Goal: Task Accomplishment & Management: Complete application form

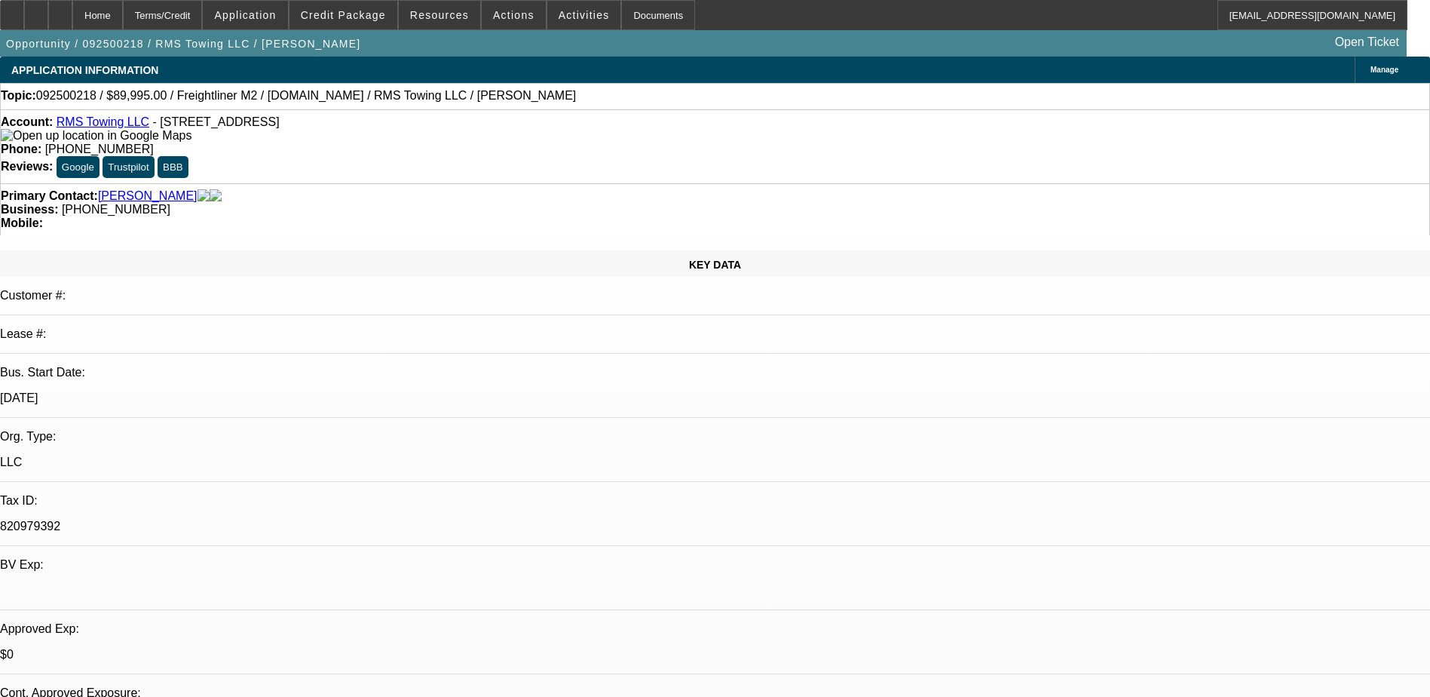
select select "0"
select select "3"
select select "0"
select select "6"
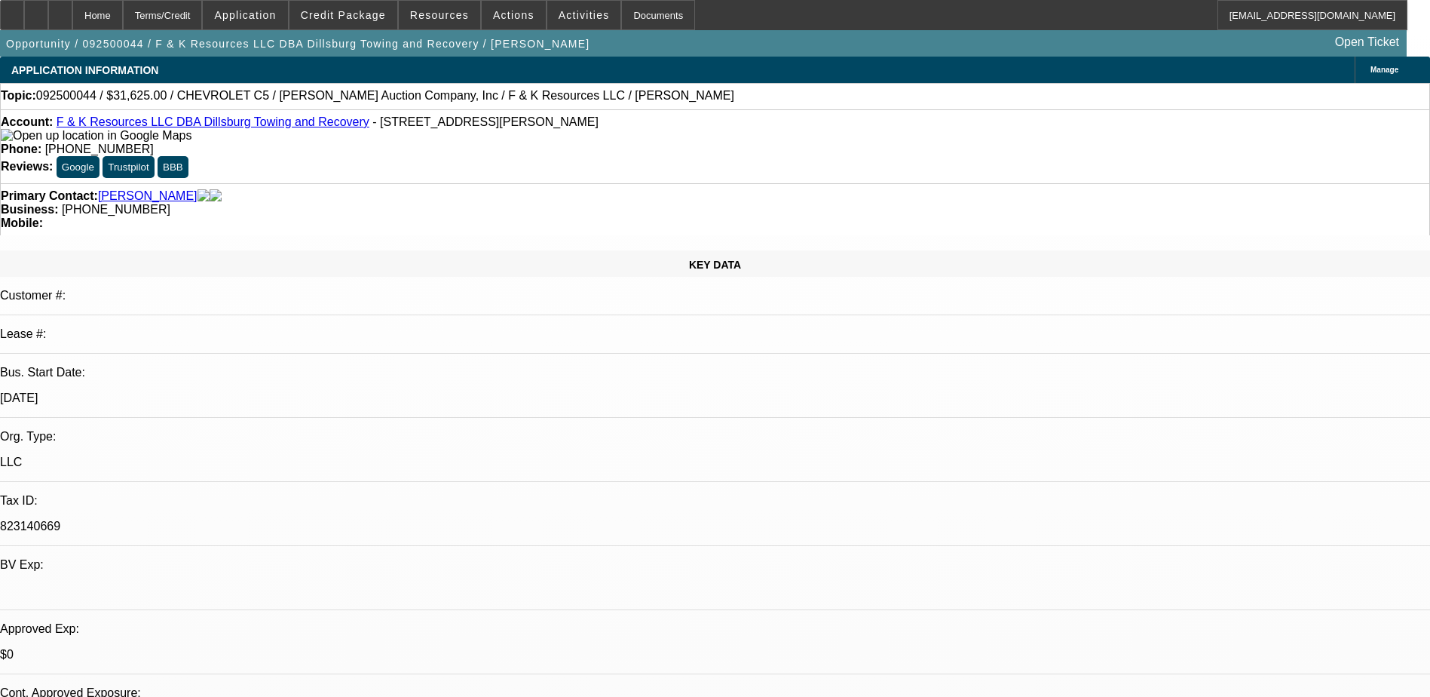
select select "0"
select select "6"
select select "0"
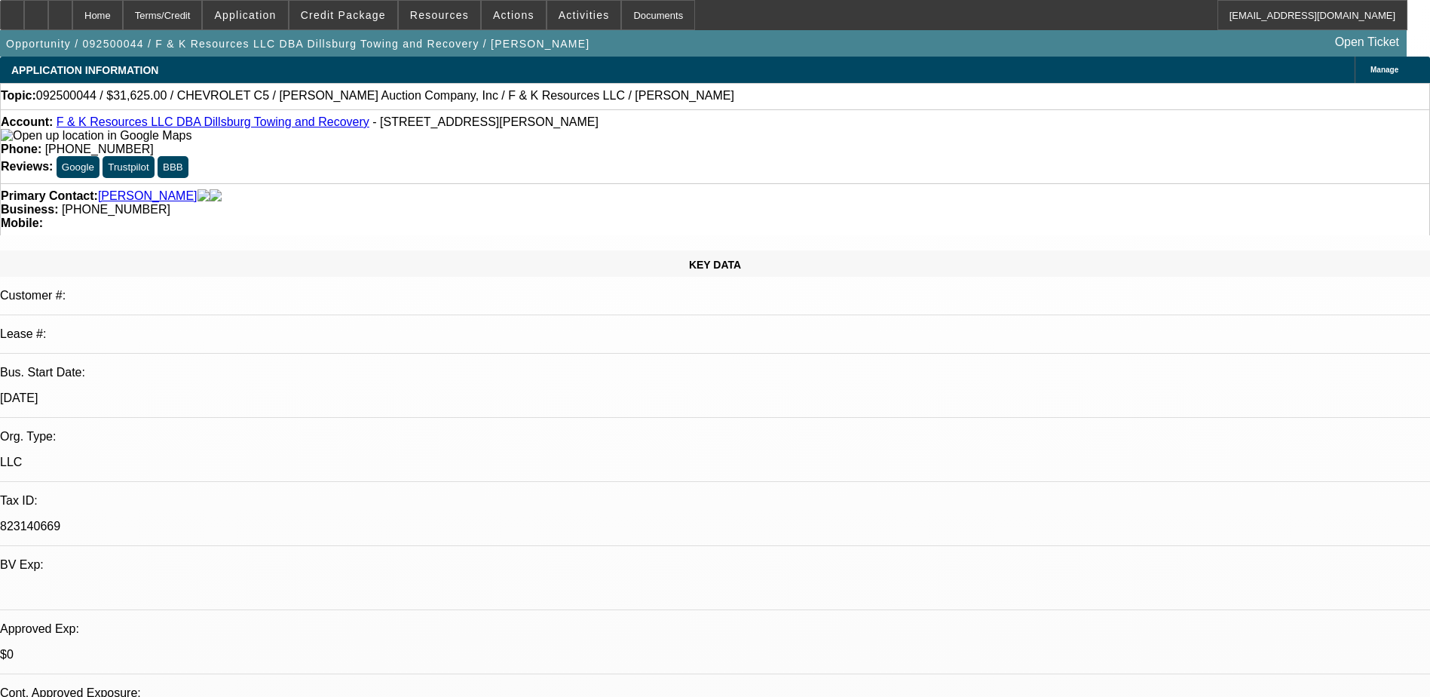
select select "0"
select select "6"
select select "0"
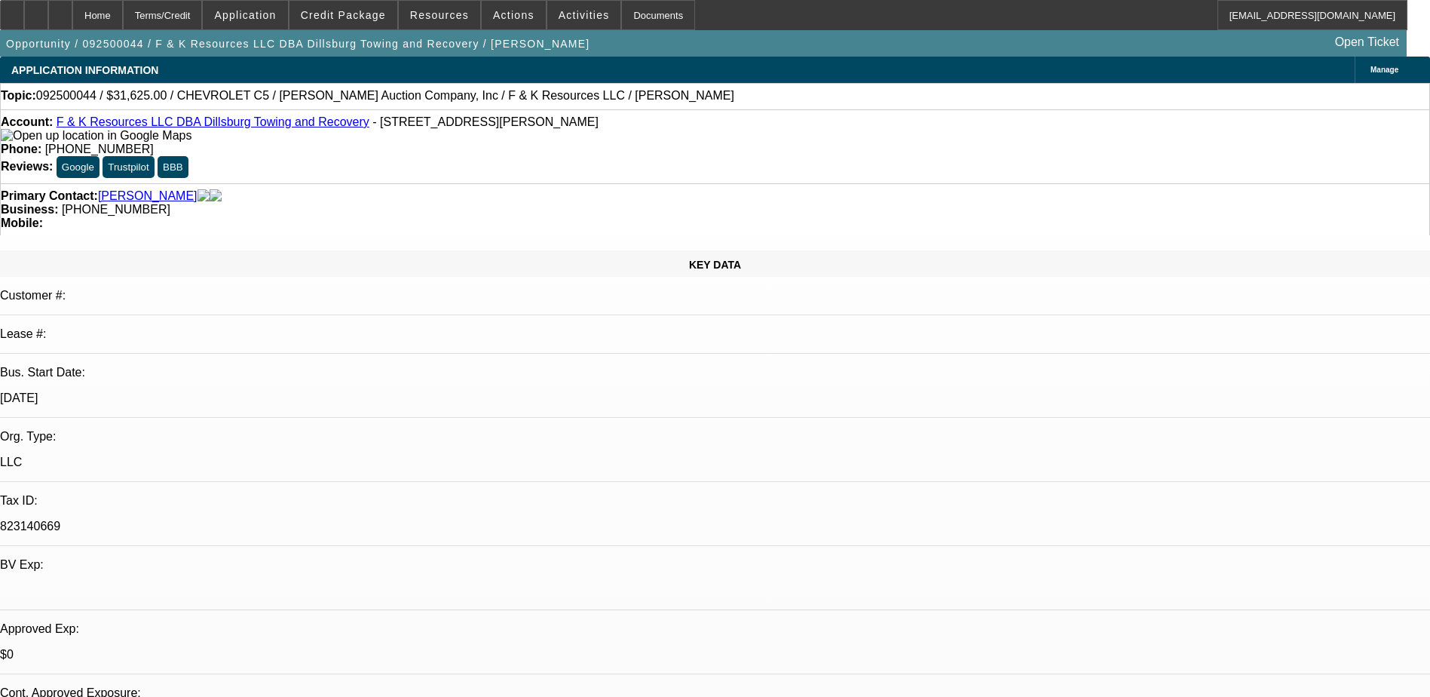
select select "0"
select select "6"
select select "0"
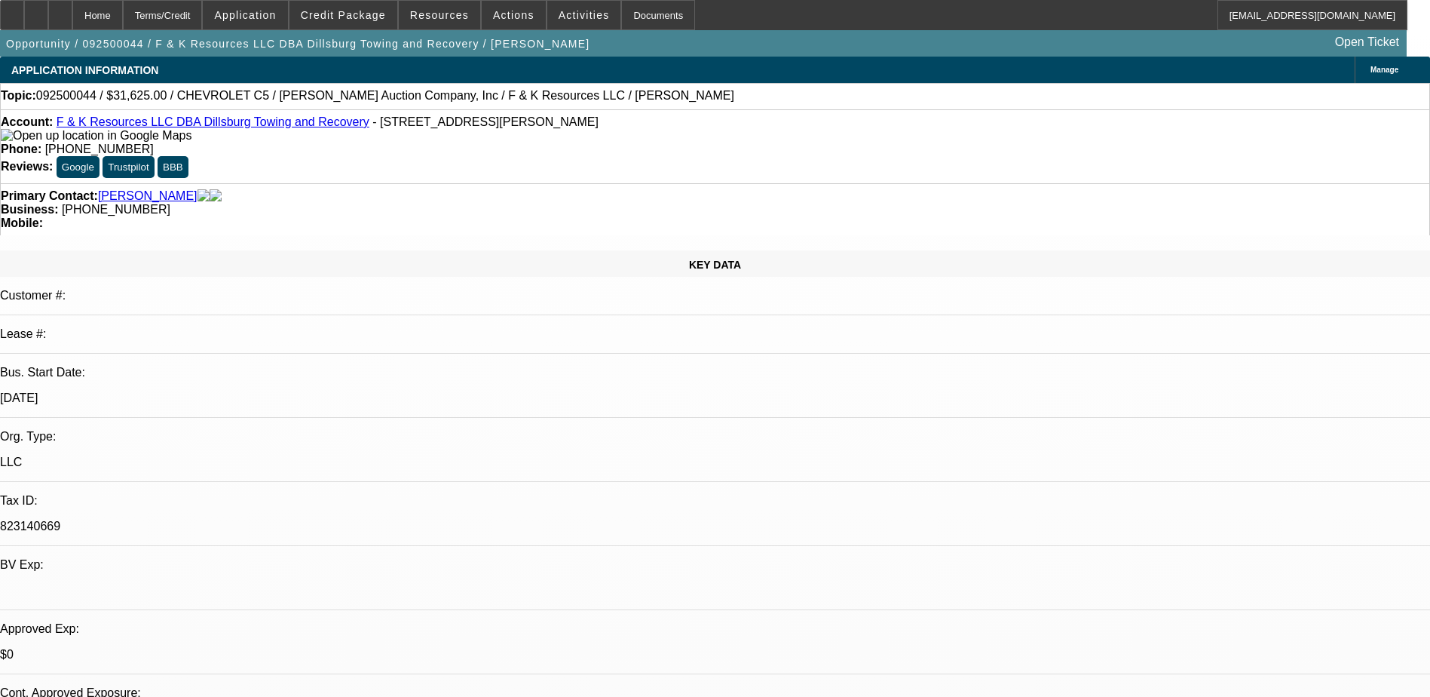
select select "6"
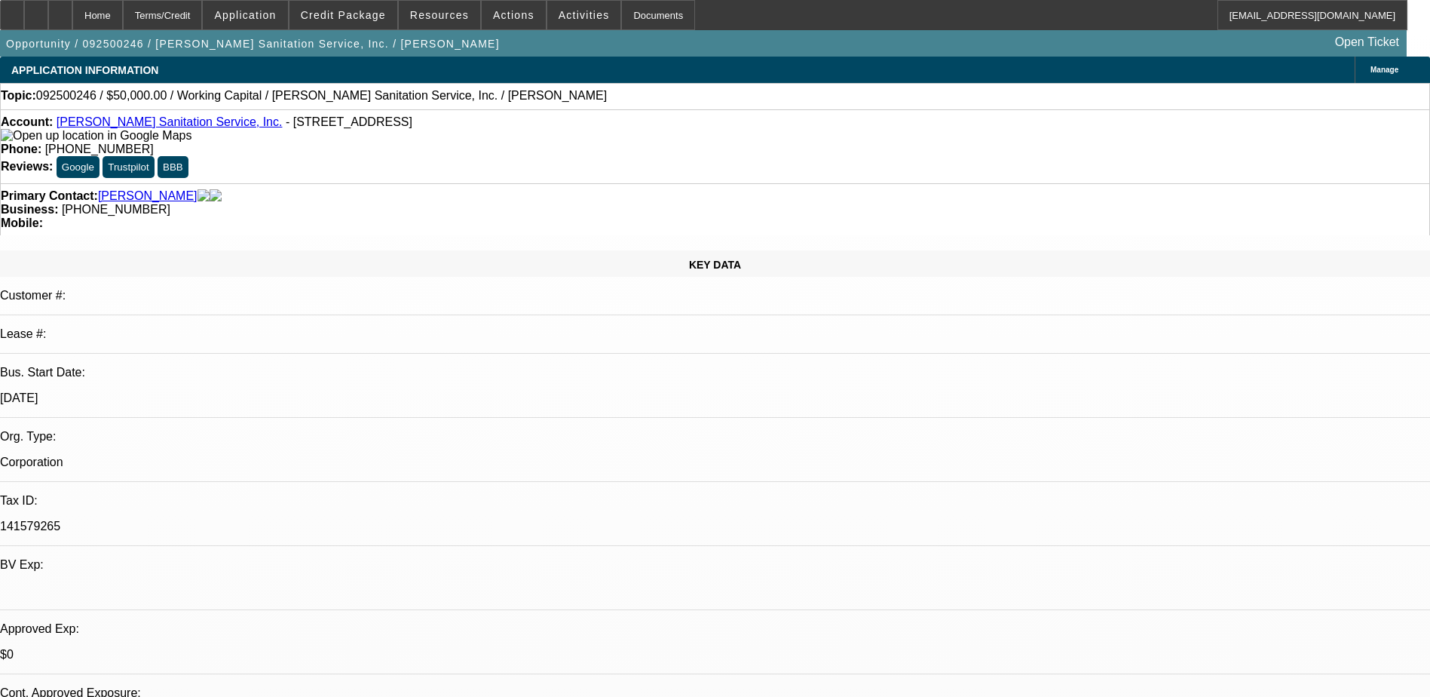
select select "0"
select select "2"
select select "0"
select select "6"
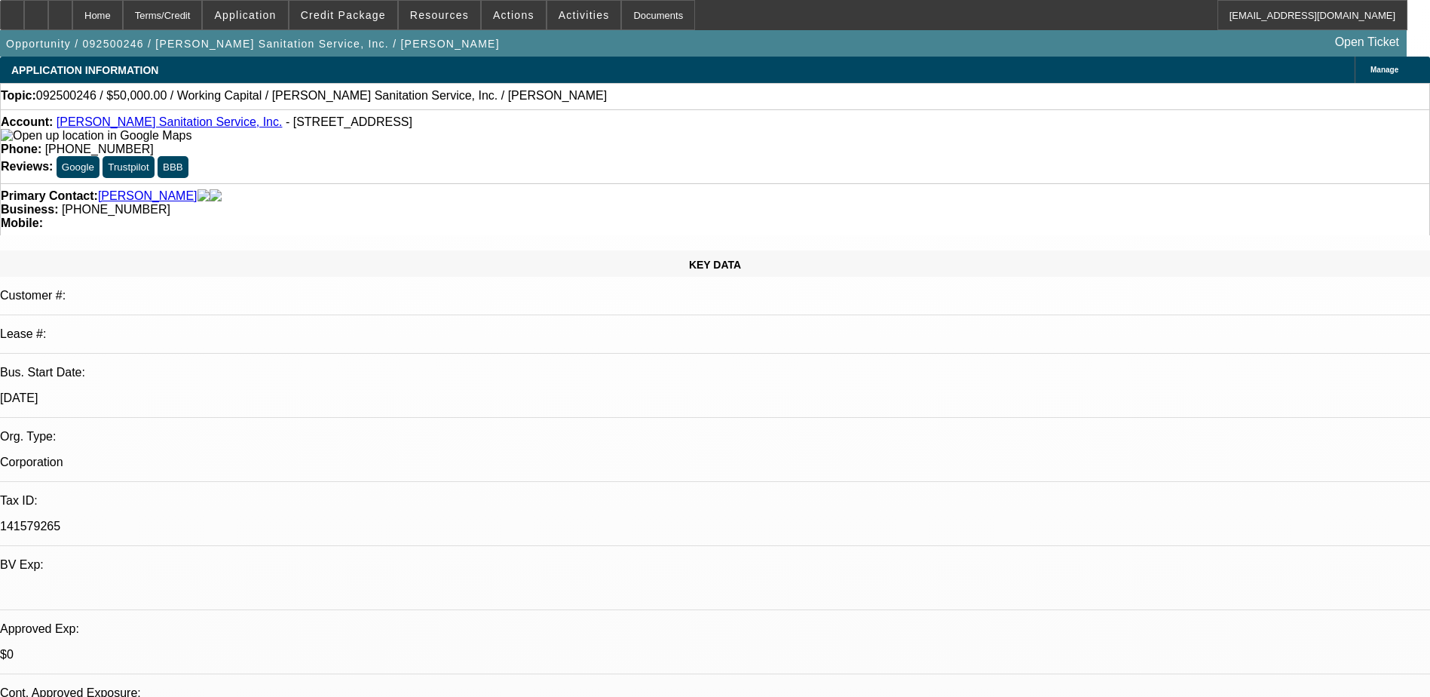
select select "0"
select select "2"
select select "0"
select select "6"
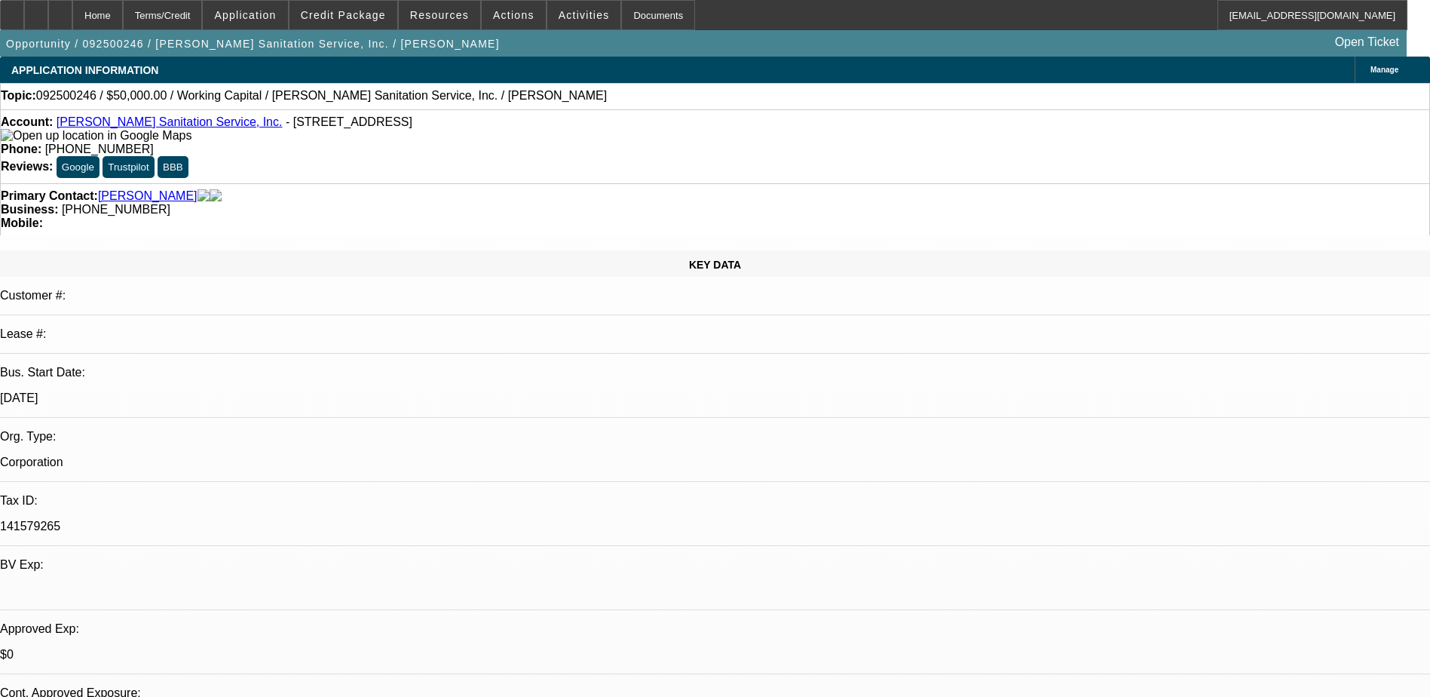
select select "0"
select select "2"
select select "0"
select select "6"
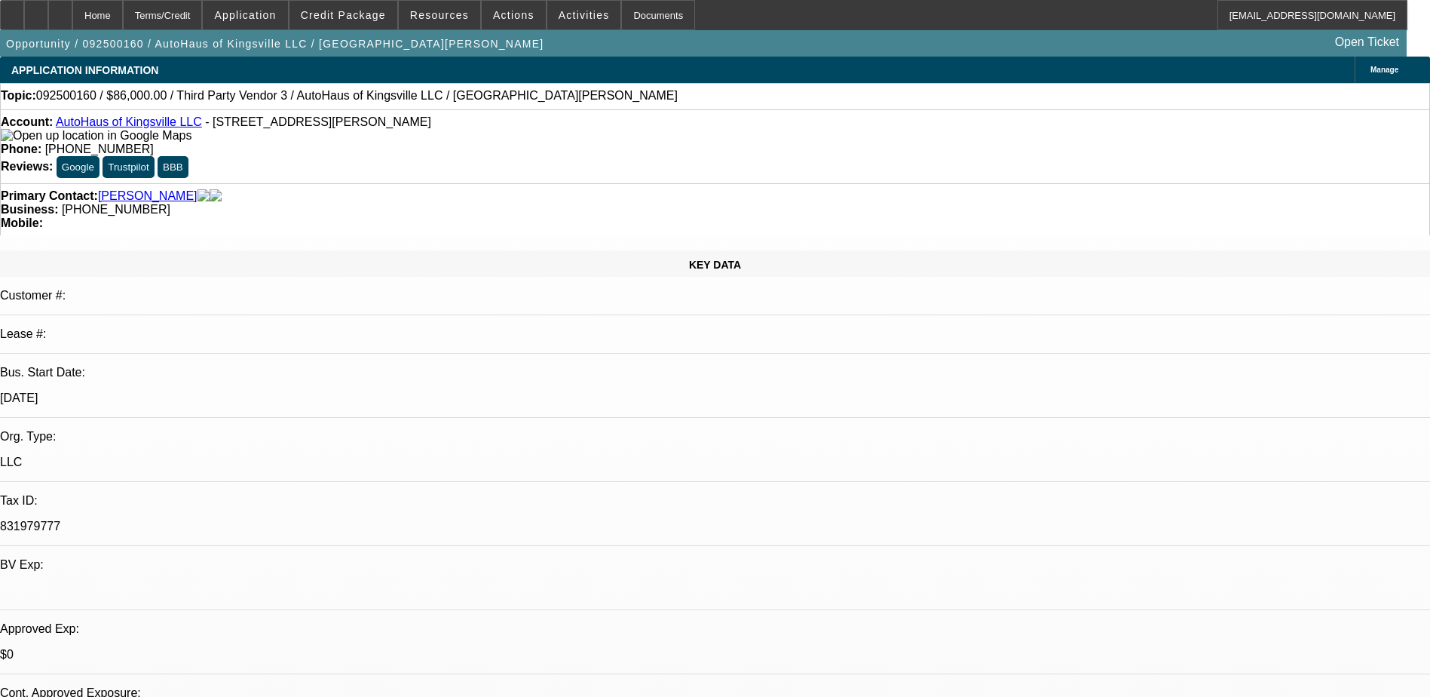
select select "0"
select select "2"
select select "0.1"
select select "1"
select select "2"
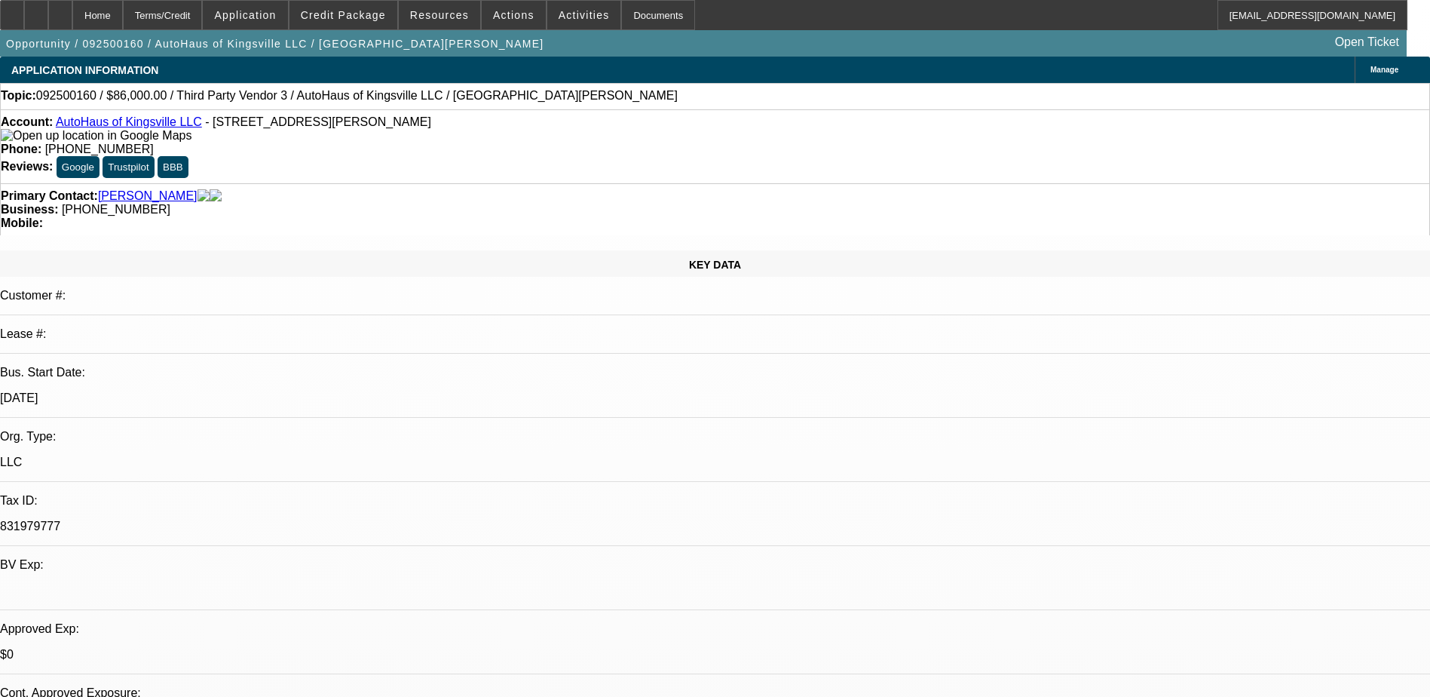
select select "4"
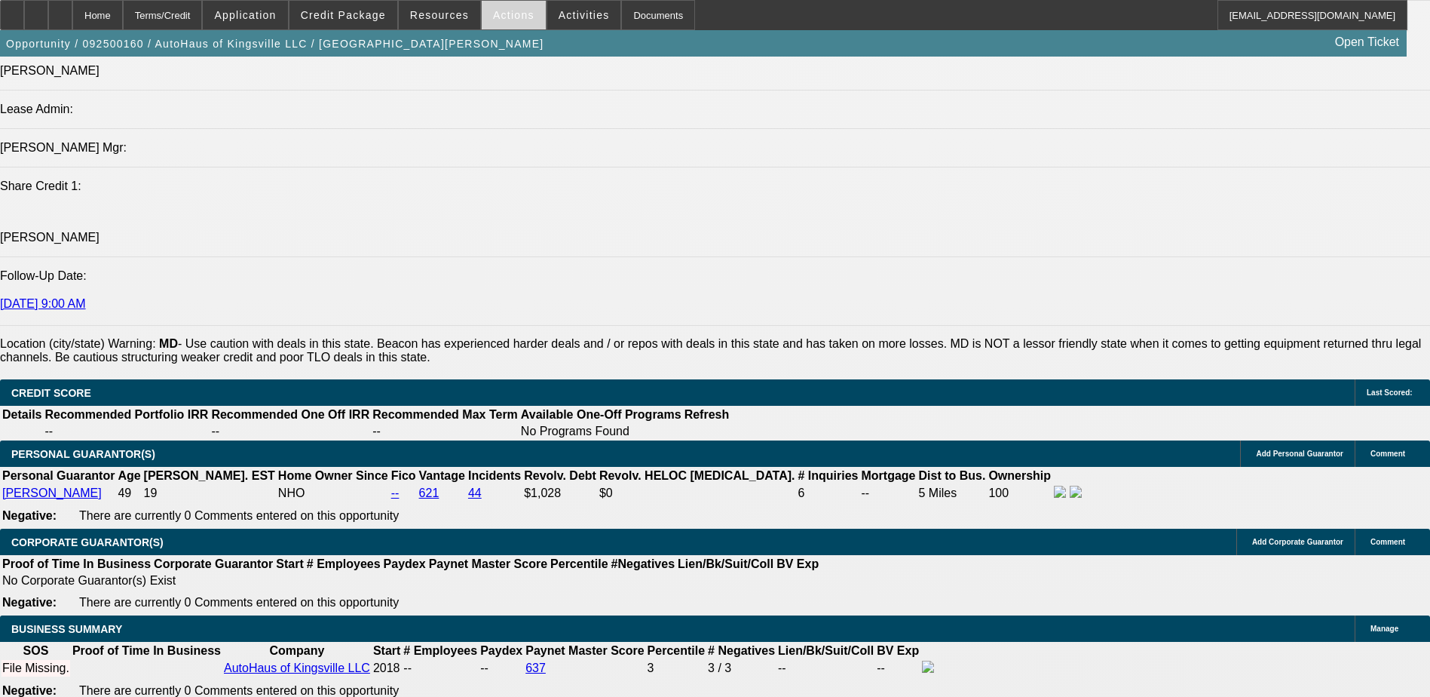
scroll to position [1734, 0]
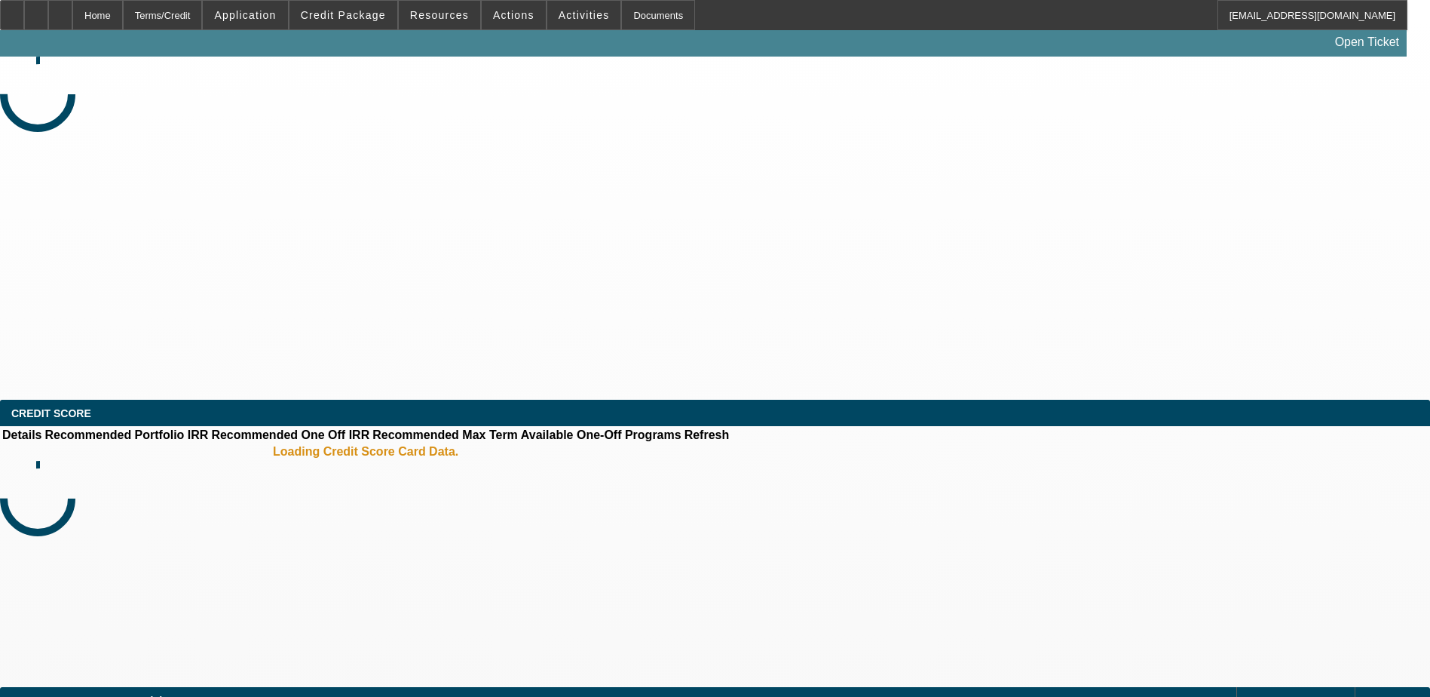
select select "0"
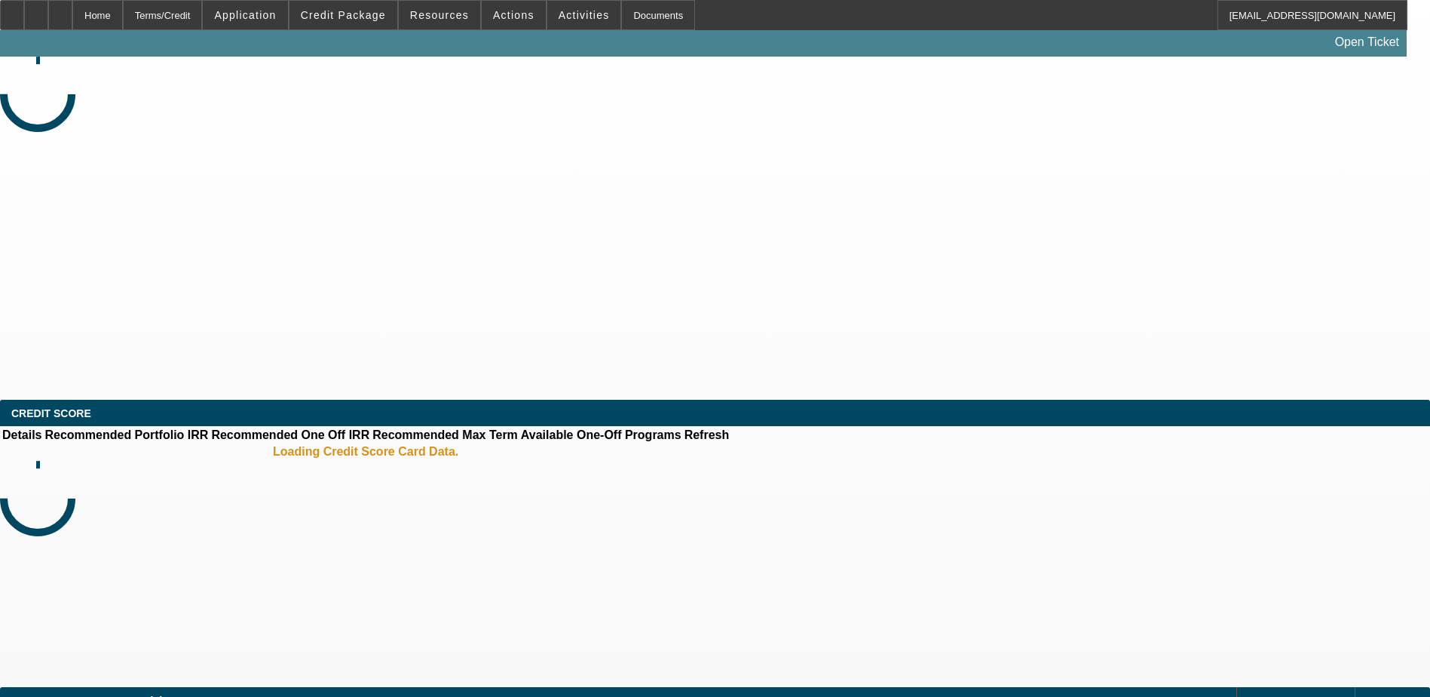
select select "0"
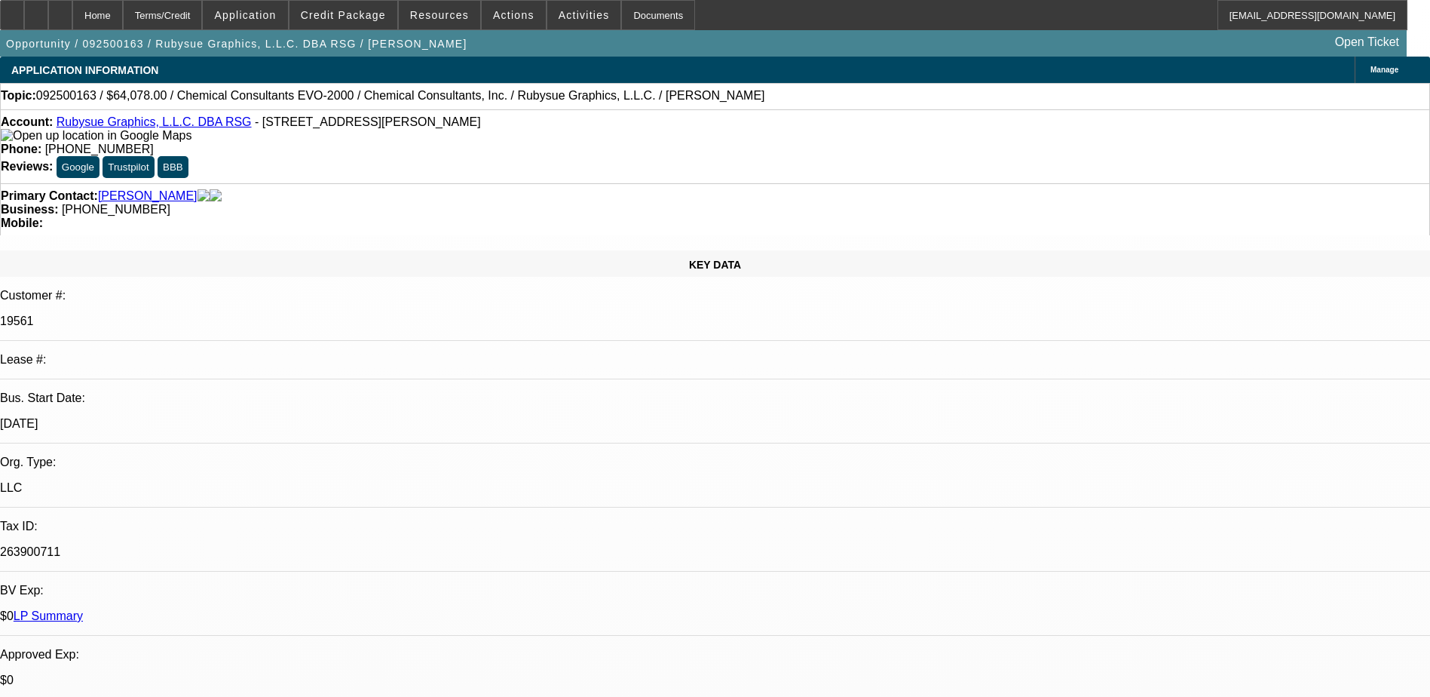
select select "1"
select select "2"
select select "1"
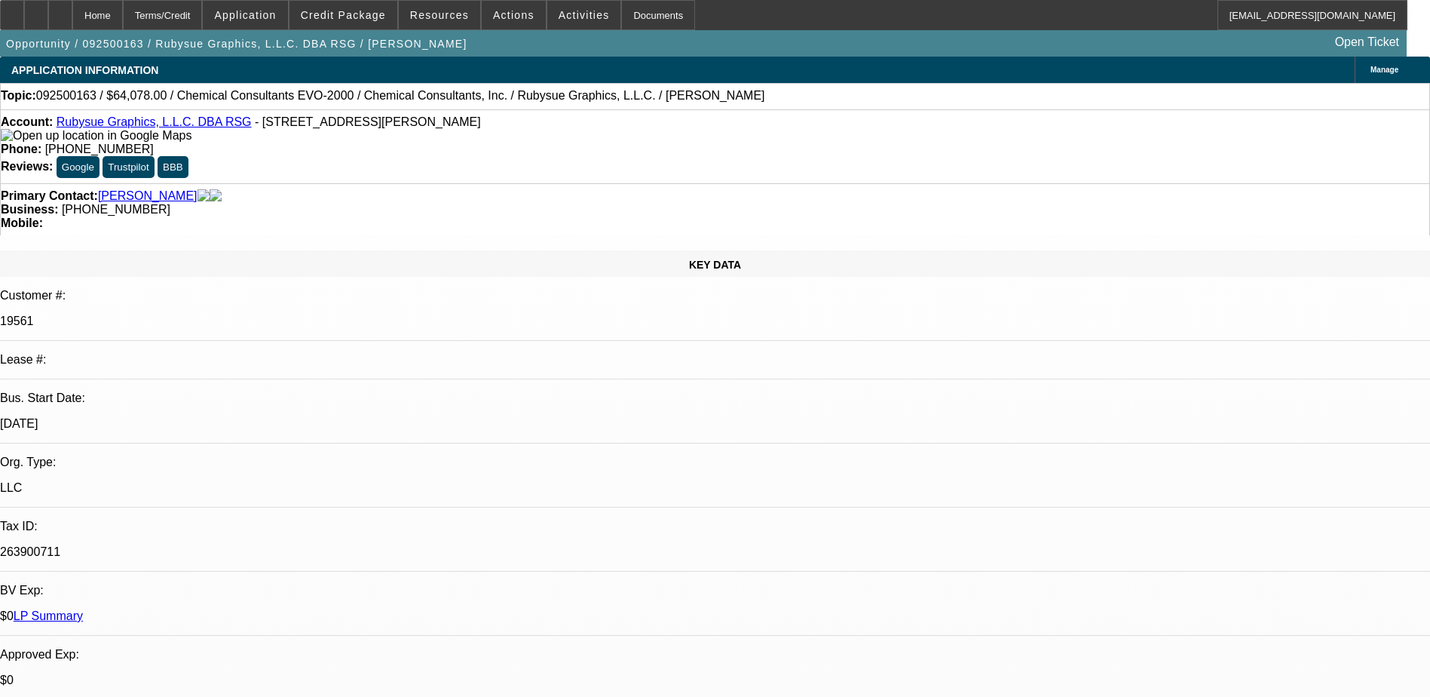
select select "2"
select select "1"
select select "2"
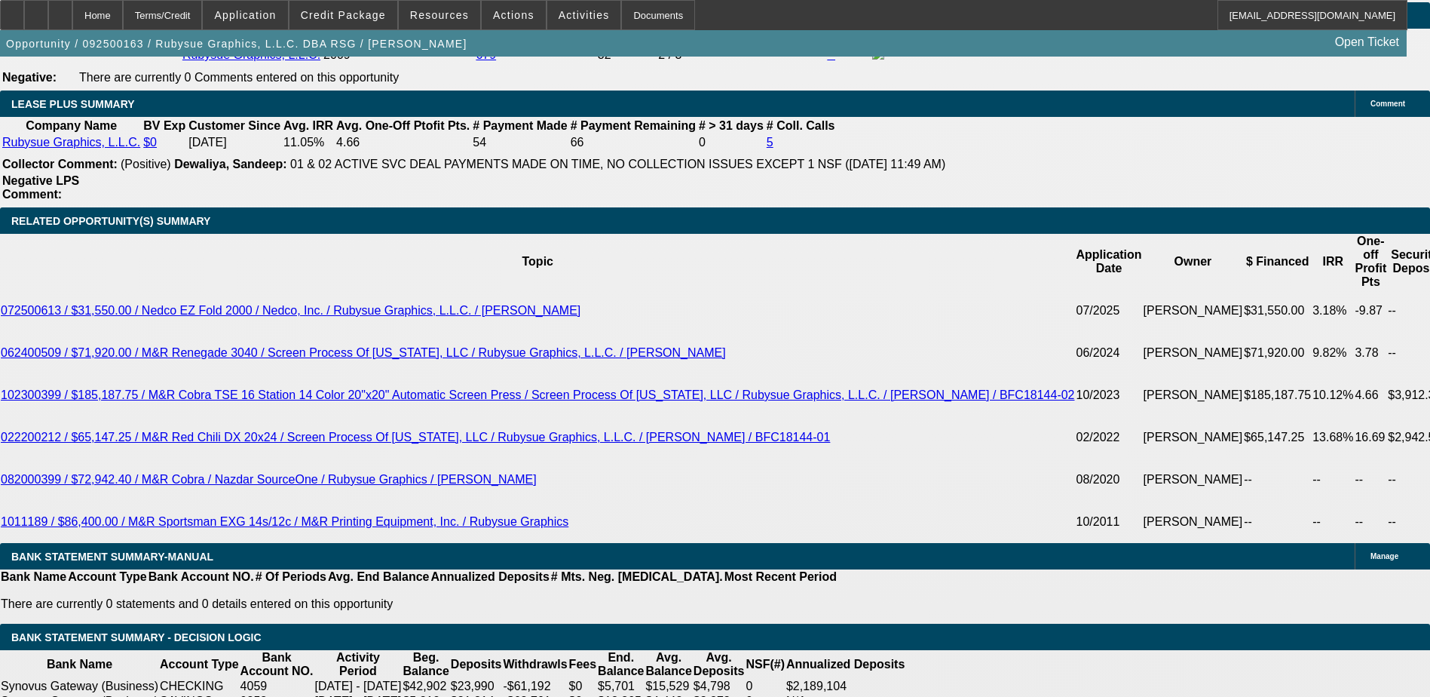
scroll to position [2565, 0]
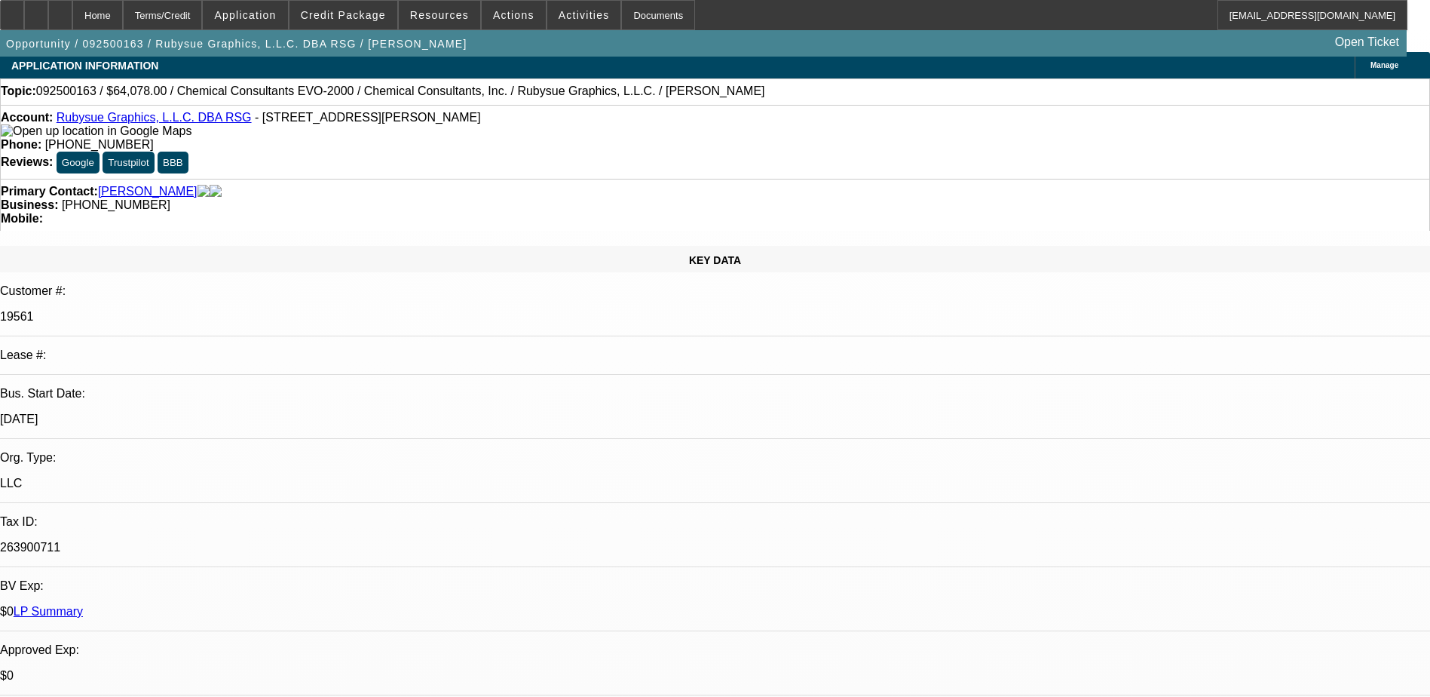
scroll to position [0, 0]
